Goal: Information Seeking & Learning: Learn about a topic

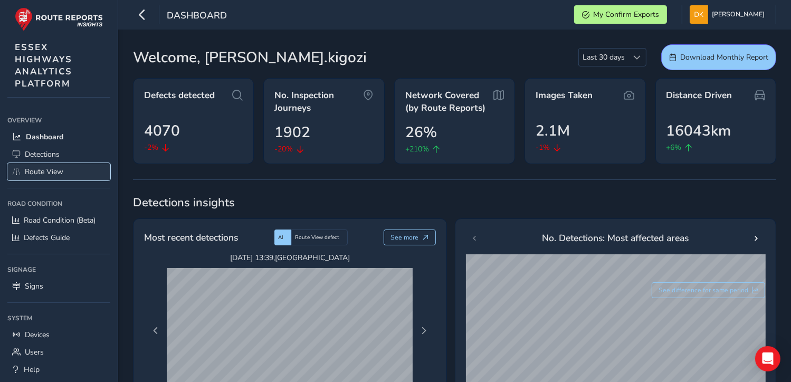
click at [43, 168] on span "Route View" at bounding box center [44, 172] width 39 height 10
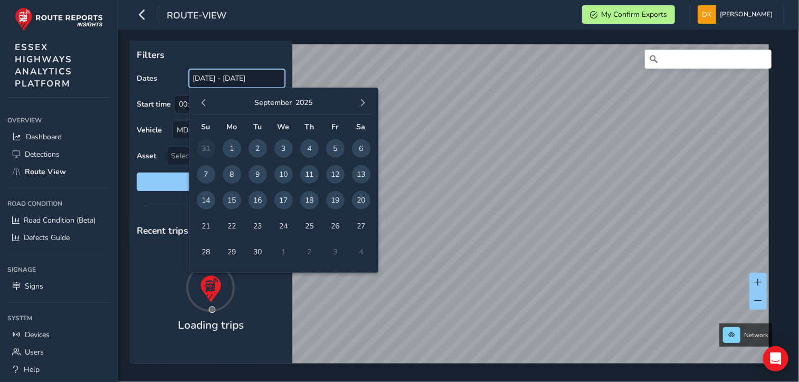
click at [209, 78] on input "[DATE] - [DATE]" at bounding box center [237, 78] width 96 height 18
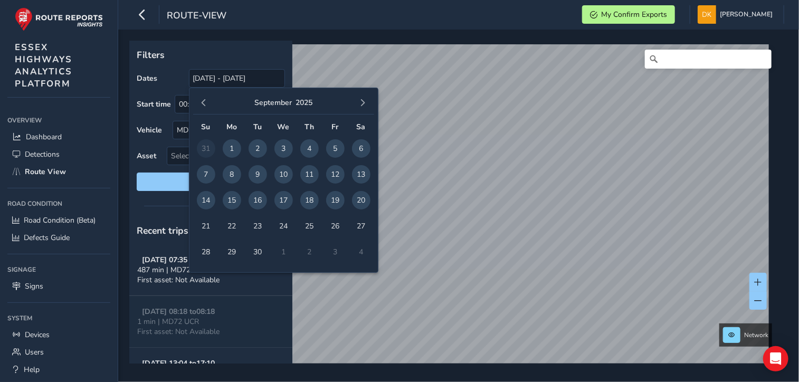
click at [230, 200] on span "15" at bounding box center [232, 200] width 18 height 18
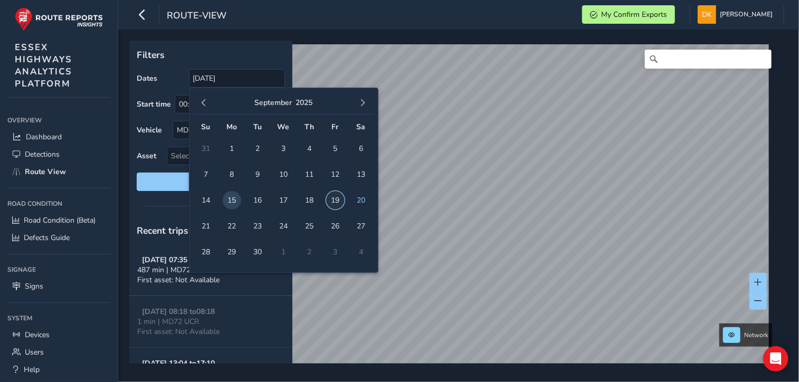
click at [335, 201] on span "19" at bounding box center [335, 200] width 18 height 18
type input "[DATE] - [DATE]"
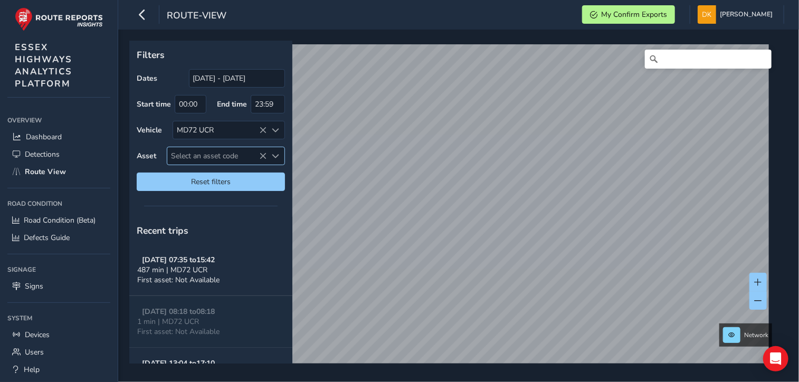
click at [215, 157] on span "Select an asset code" at bounding box center [217, 155] width 100 height 17
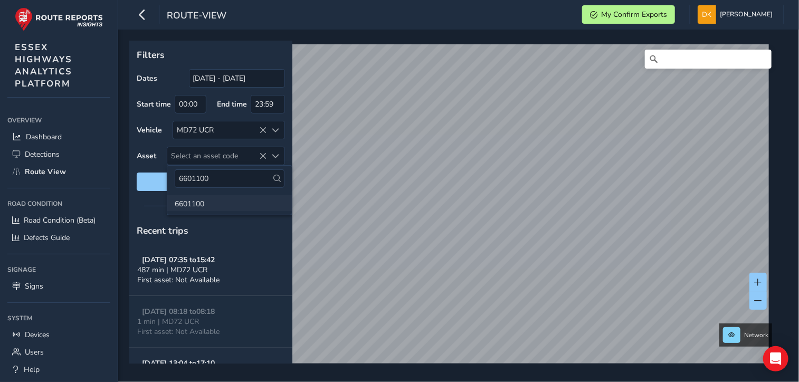
type input "6601100"
click at [194, 204] on li "6601100" at bounding box center [229, 203] width 125 height 16
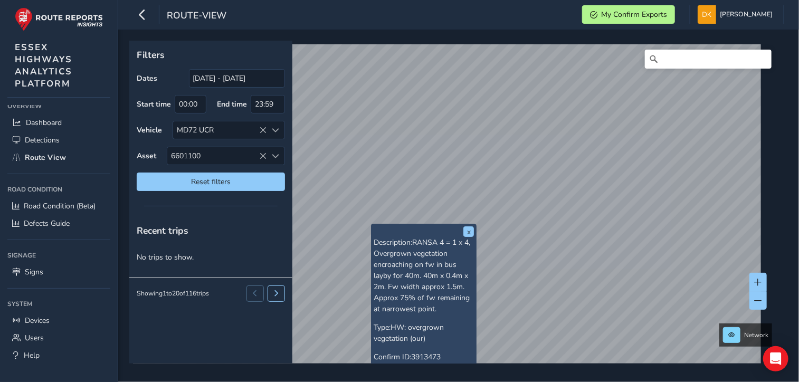
scroll to position [22, 0]
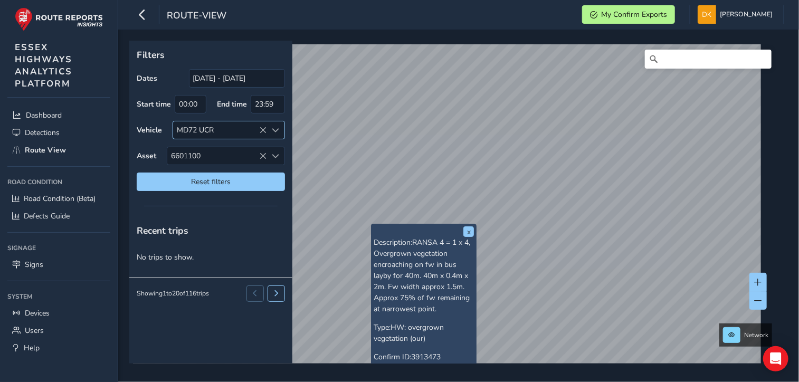
click at [262, 129] on icon at bounding box center [263, 130] width 7 height 7
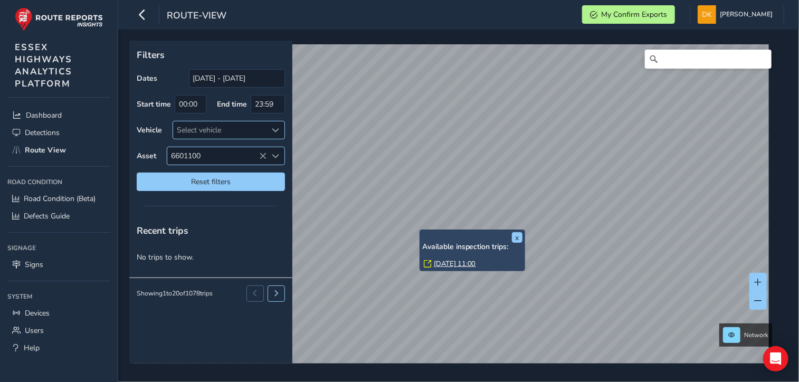
click at [261, 158] on icon at bounding box center [263, 155] width 7 height 7
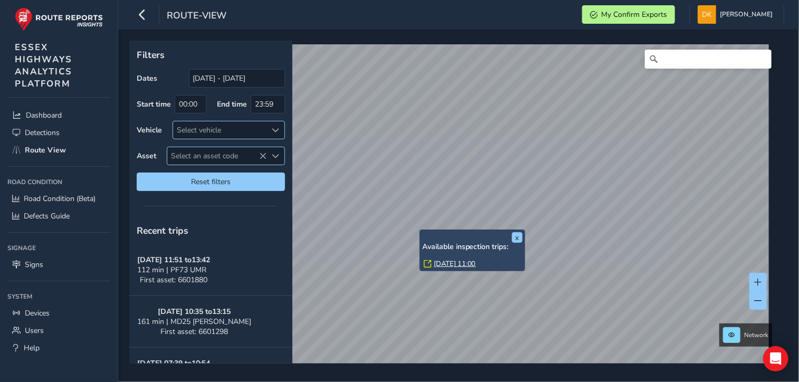
click at [182, 154] on span "Select an asset code" at bounding box center [217, 155] width 100 height 17
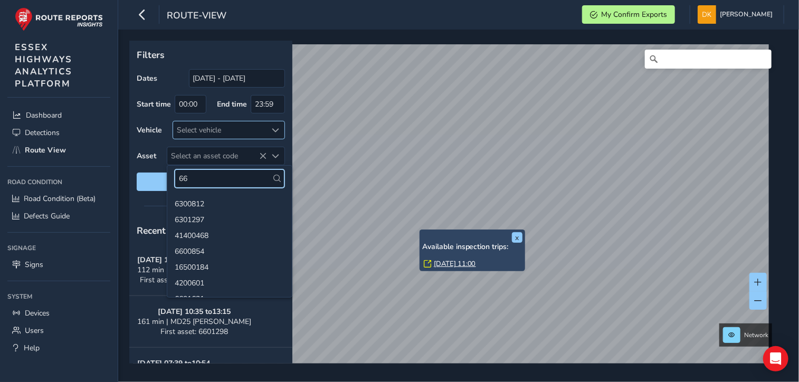
type input "6"
paste input "6601086"
type input "6601086"
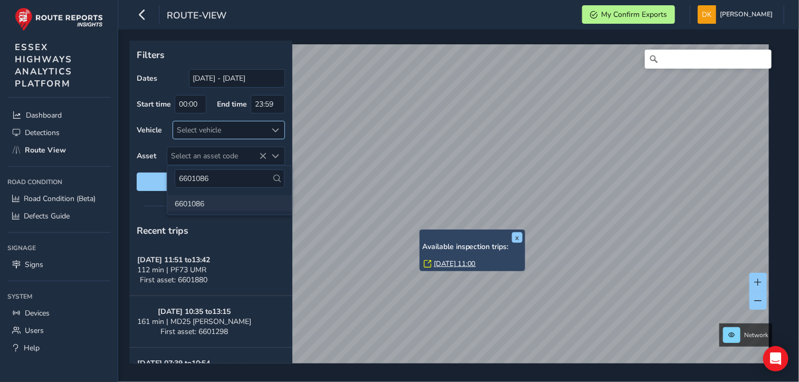
click at [197, 204] on li "6601086" at bounding box center [229, 203] width 125 height 16
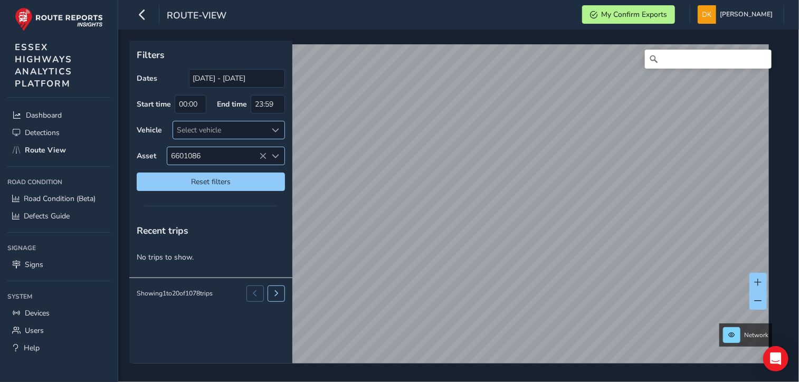
click at [262, 156] on icon at bounding box center [263, 155] width 7 height 7
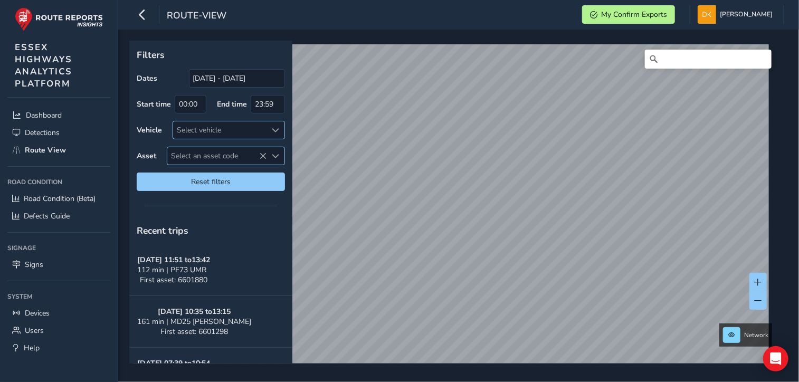
click at [186, 155] on span "Select an asset code" at bounding box center [217, 155] width 100 height 17
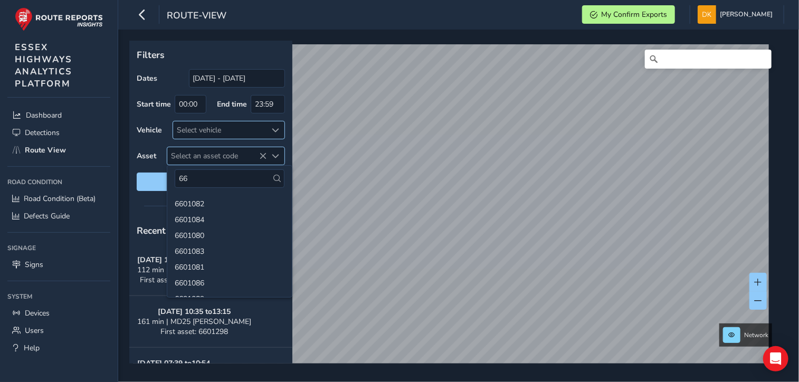
type input "6"
type input "24300310"
click at [195, 204] on li "24300310" at bounding box center [229, 203] width 125 height 16
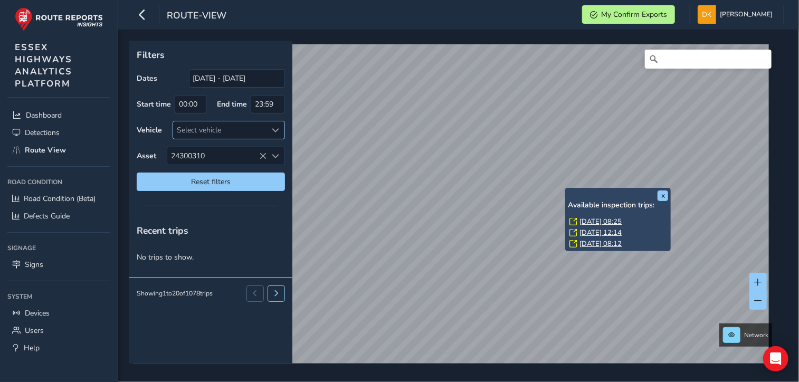
click at [599, 221] on link "[DATE] 08:25" at bounding box center [600, 221] width 42 height 9
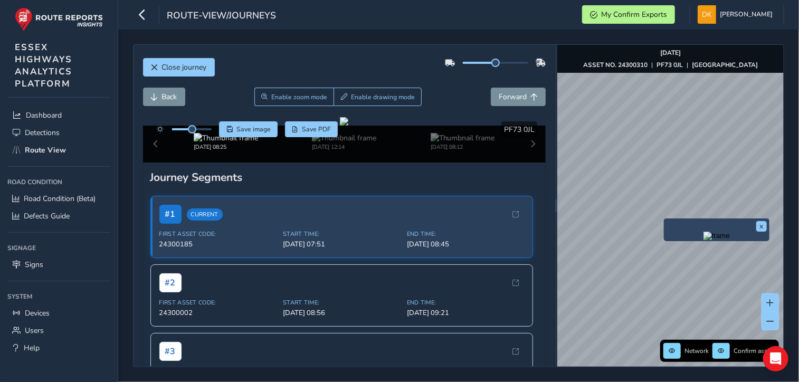
click at [703, 240] on img "Preview frame" at bounding box center [716, 236] width 26 height 8
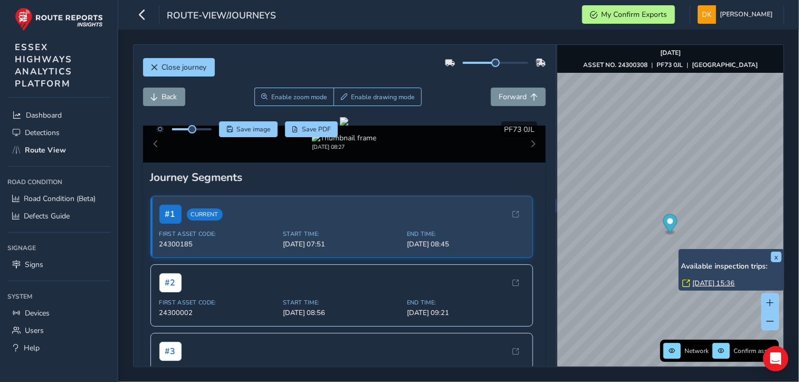
click at [705, 282] on link "[DATE] 15:36" at bounding box center [714, 283] width 42 height 9
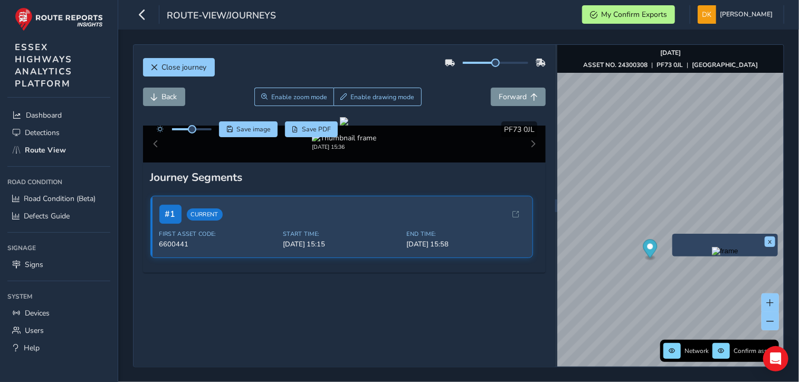
click at [712, 255] on img "Preview frame" at bounding box center [725, 251] width 26 height 8
